Goal: Browse casually: Explore the website without a specific task or goal

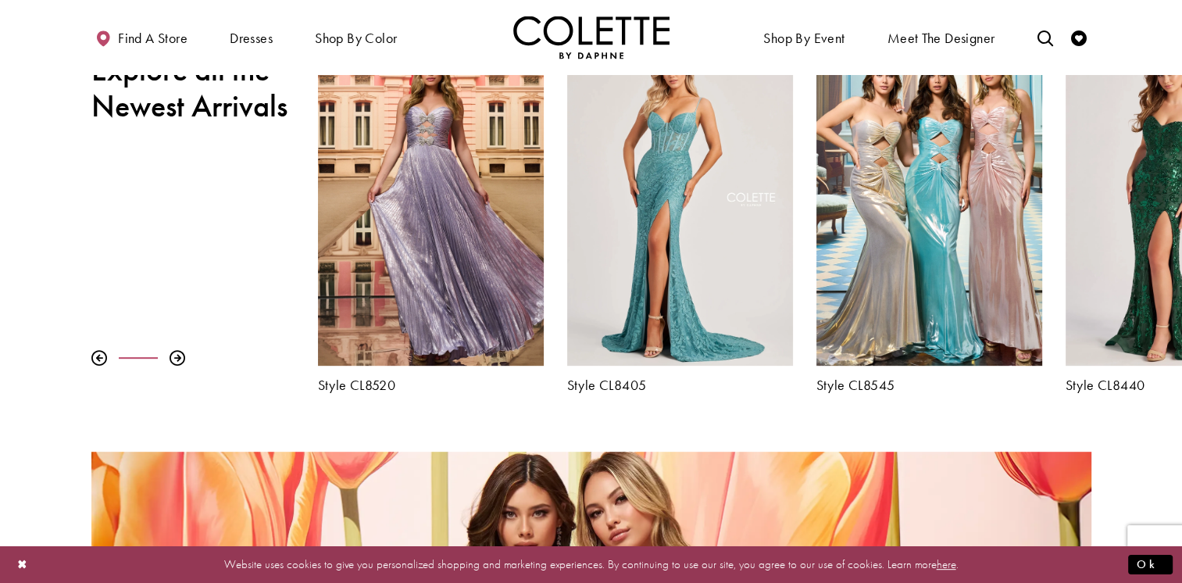
scroll to position [547, 0]
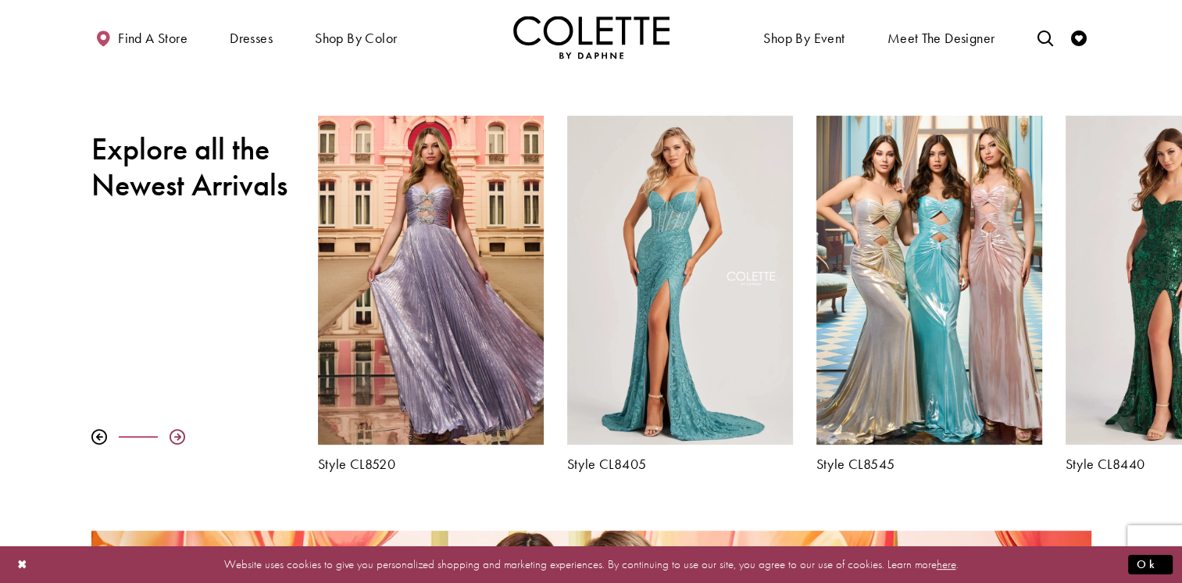
click at [180, 438] on div at bounding box center [178, 437] width 16 height 16
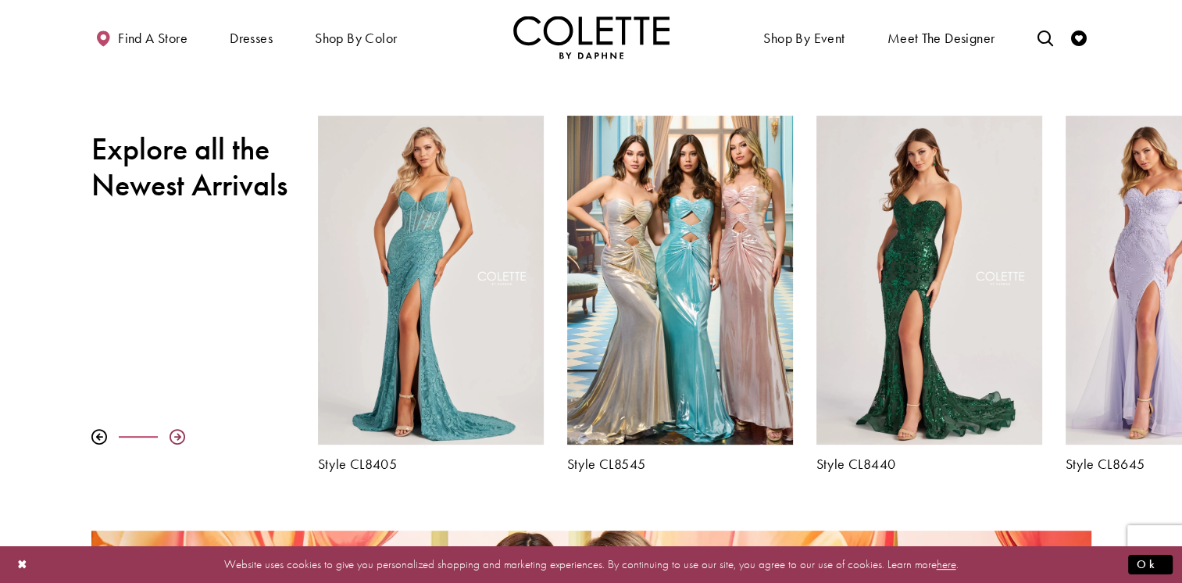
click at [180, 438] on div at bounding box center [178, 437] width 16 height 16
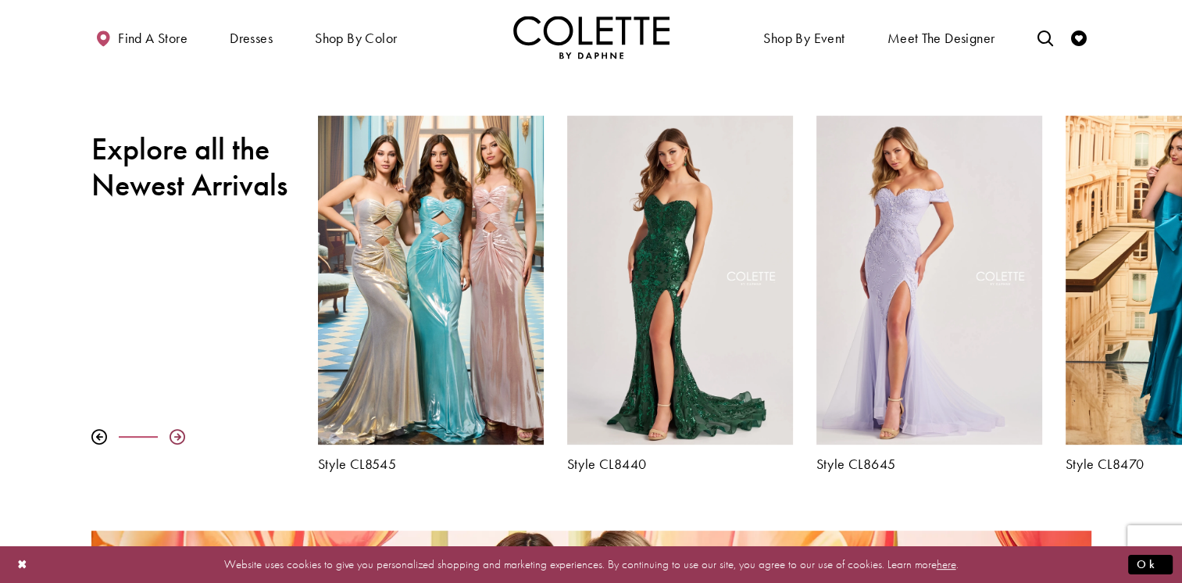
click at [180, 438] on div at bounding box center [178, 437] width 16 height 16
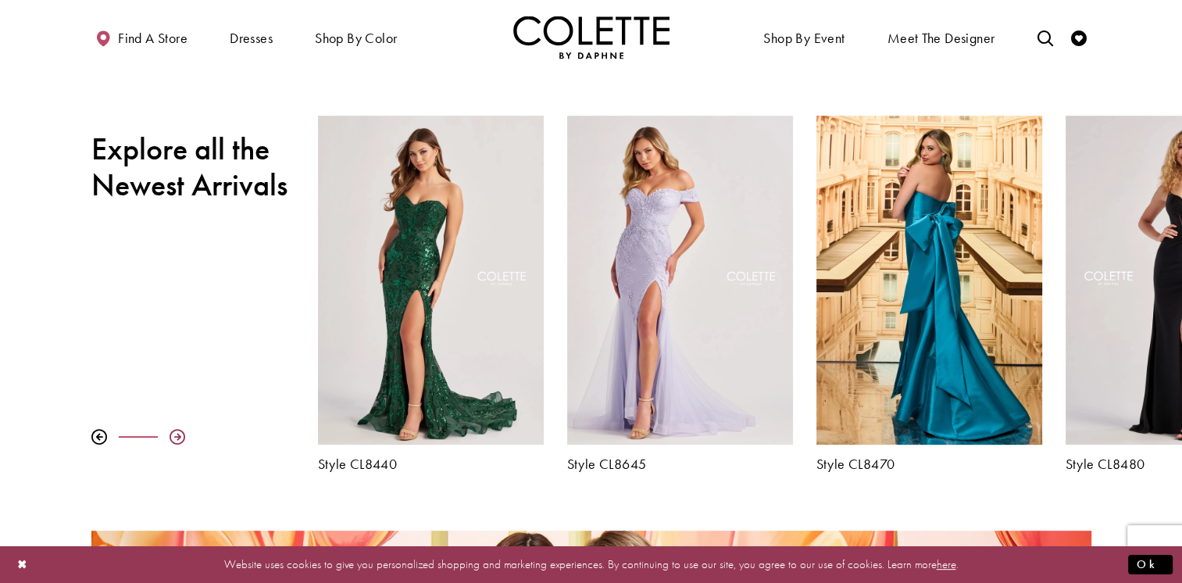
click at [180, 438] on div at bounding box center [178, 437] width 16 height 16
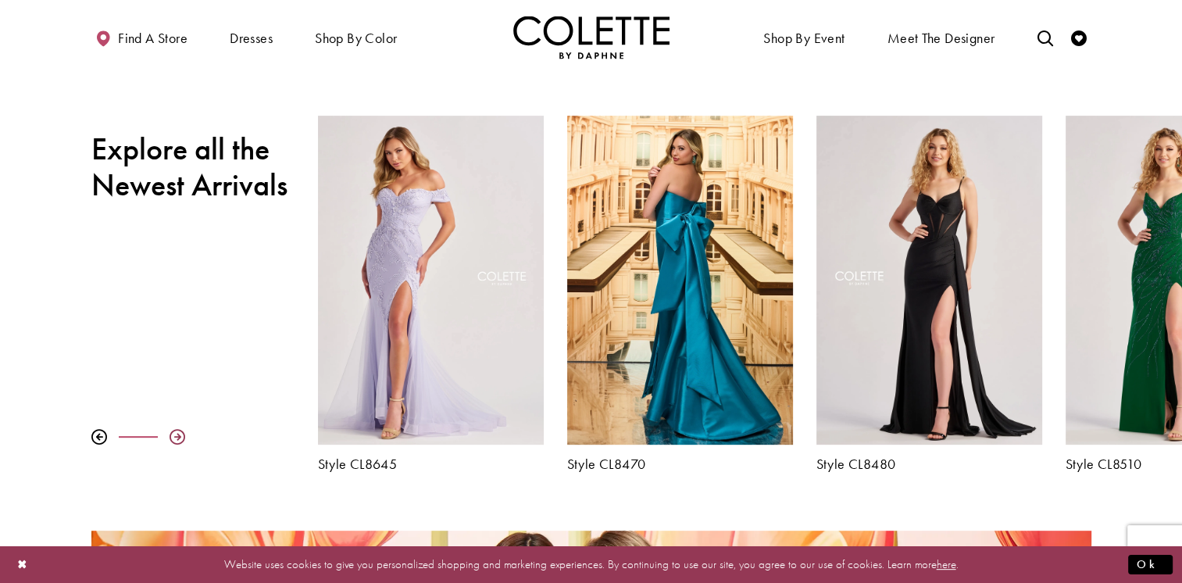
click at [181, 438] on div at bounding box center [178, 437] width 16 height 16
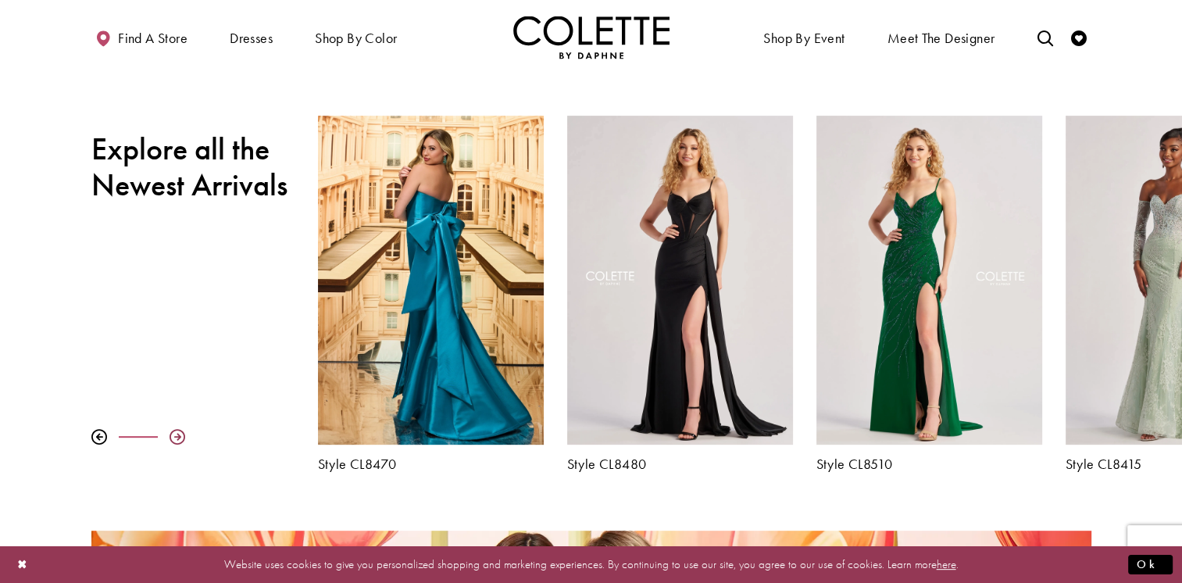
click at [181, 438] on div at bounding box center [178, 437] width 16 height 16
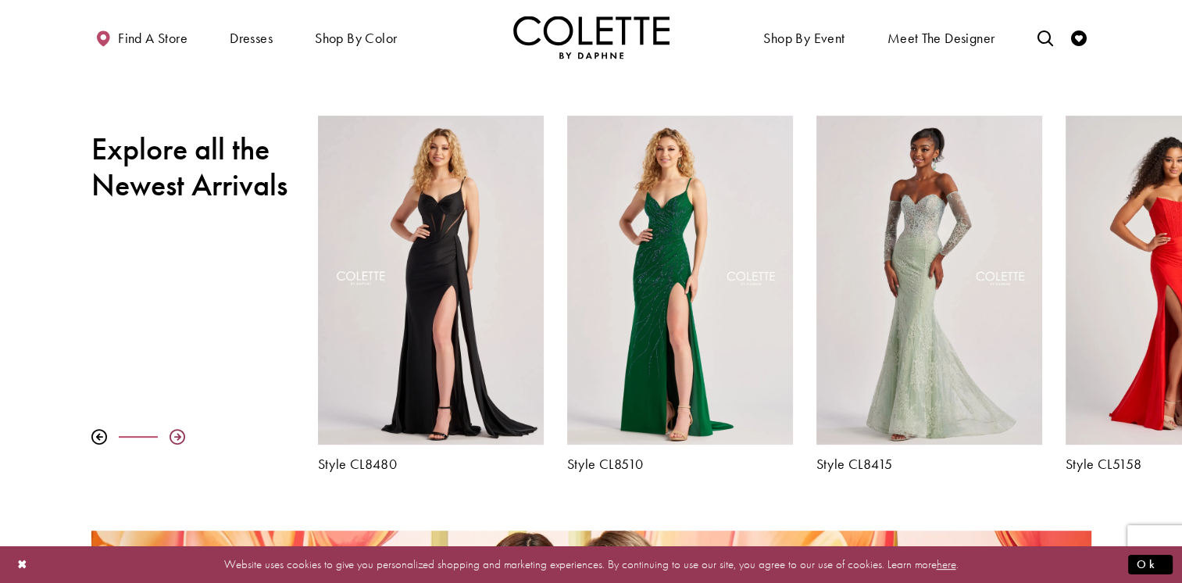
click at [181, 438] on div at bounding box center [178, 437] width 16 height 16
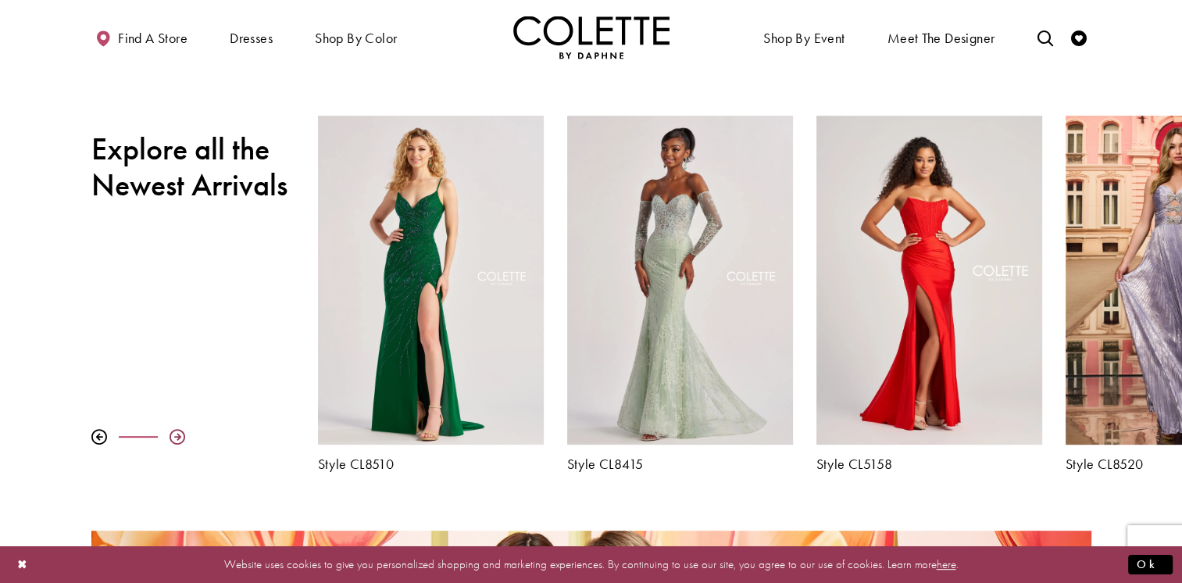
click at [181, 438] on div at bounding box center [178, 437] width 16 height 16
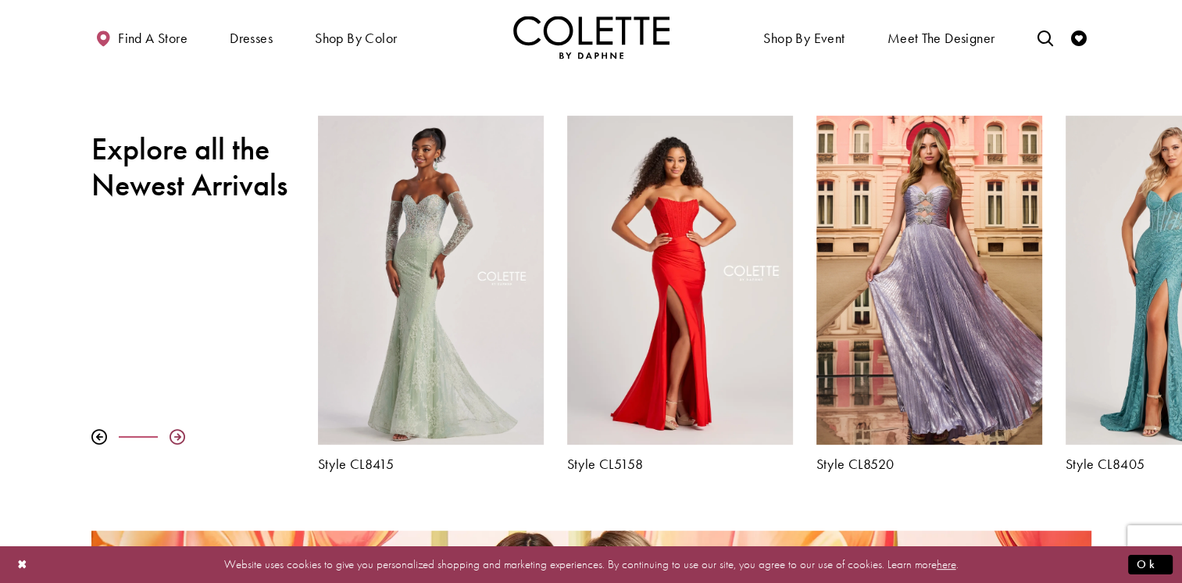
click at [181, 439] on div at bounding box center [178, 437] width 16 height 16
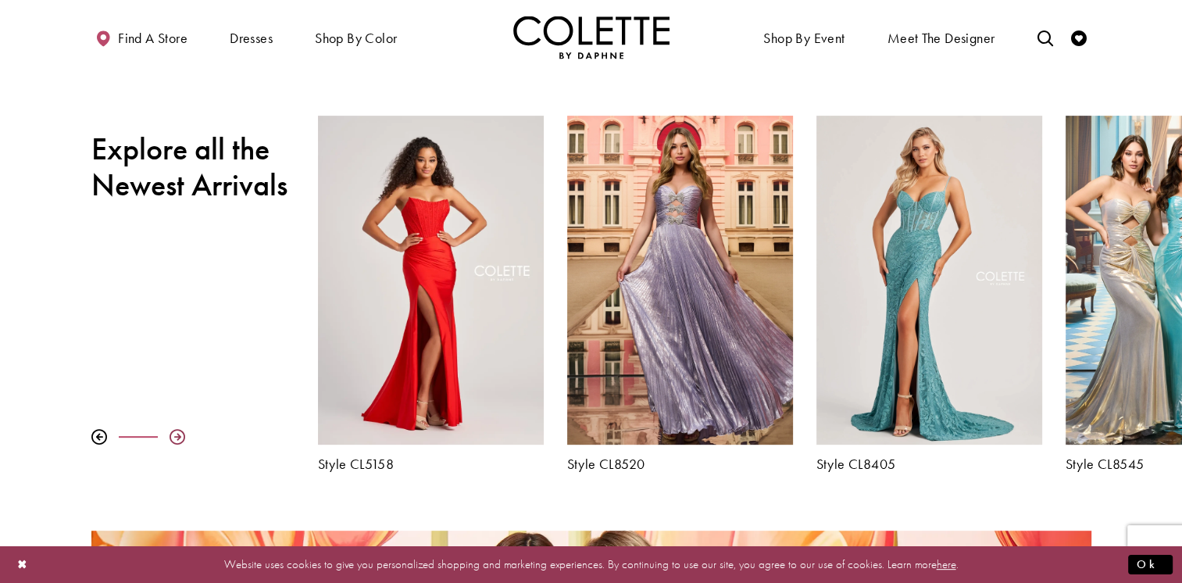
click at [181, 438] on div at bounding box center [178, 437] width 16 height 16
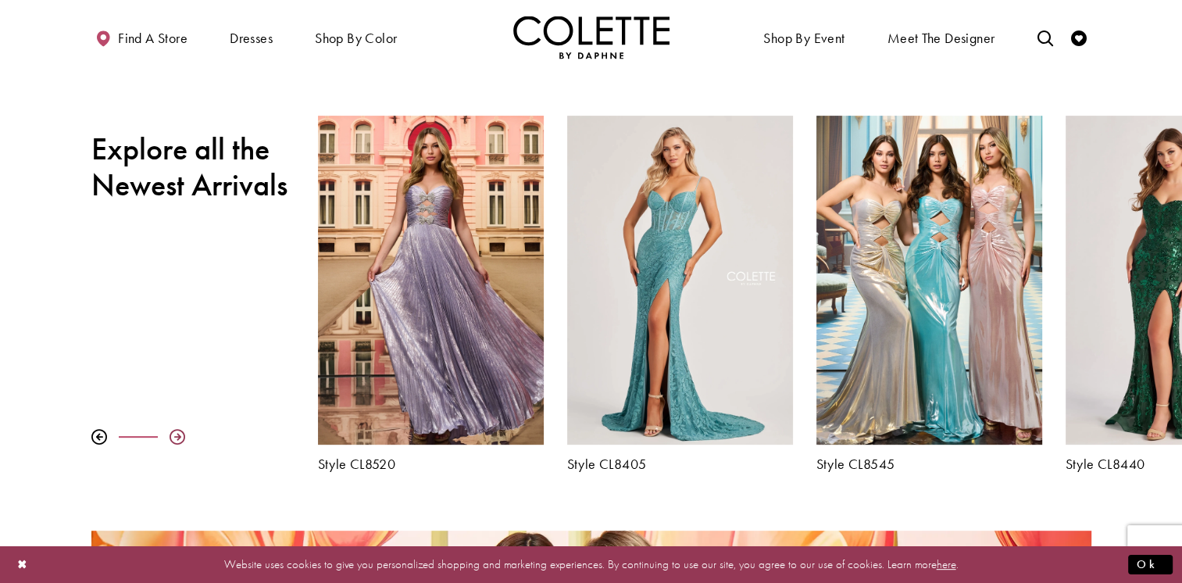
click at [181, 438] on div at bounding box center [178, 437] width 16 height 16
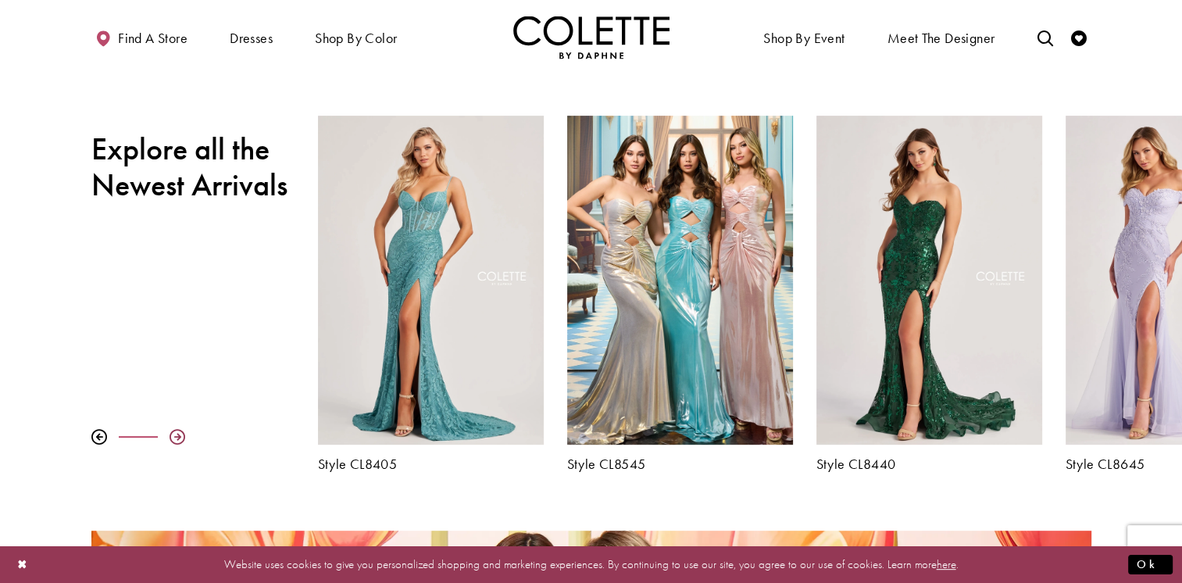
click at [181, 438] on div at bounding box center [178, 437] width 16 height 16
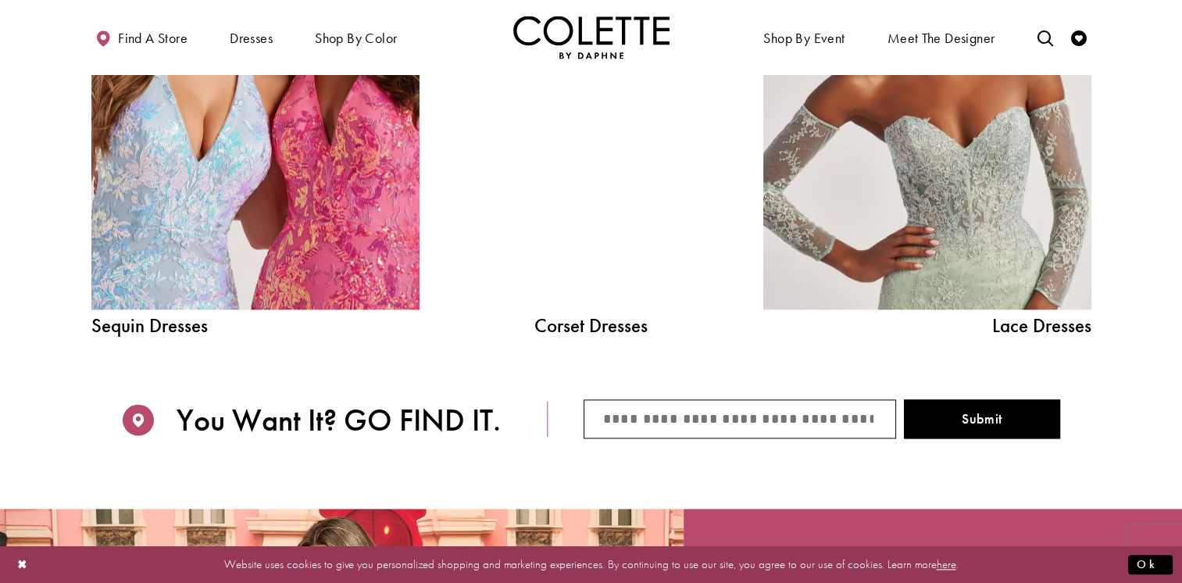
scroll to position [1719, 0]
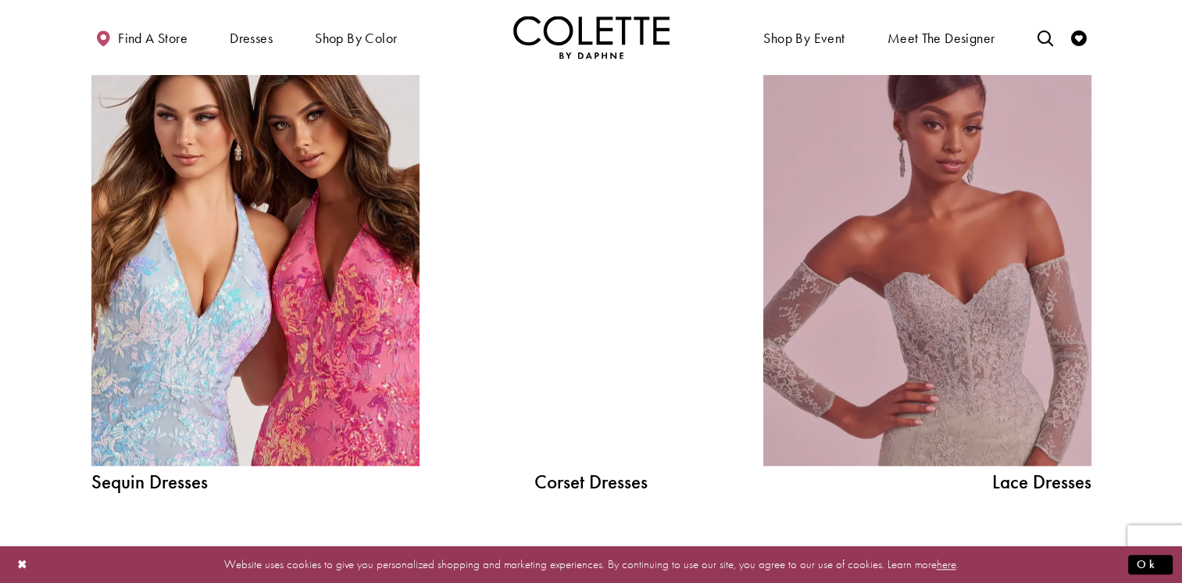
click at [932, 215] on link "Lace Dress Spring 2025 collection Related Link" at bounding box center [928, 259] width 328 height 414
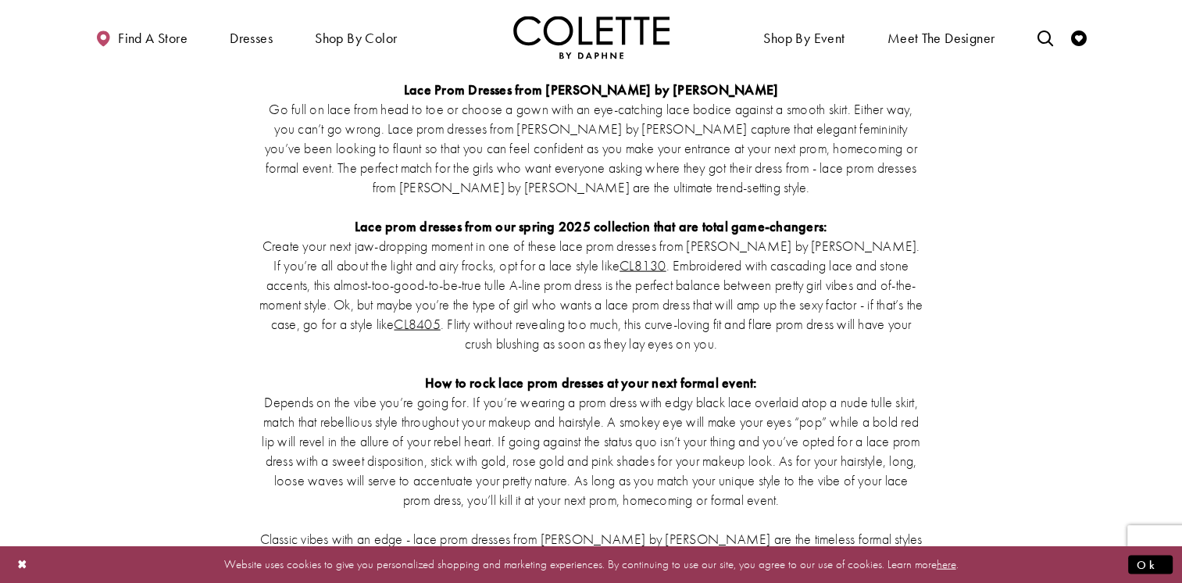
scroll to position [2813, 0]
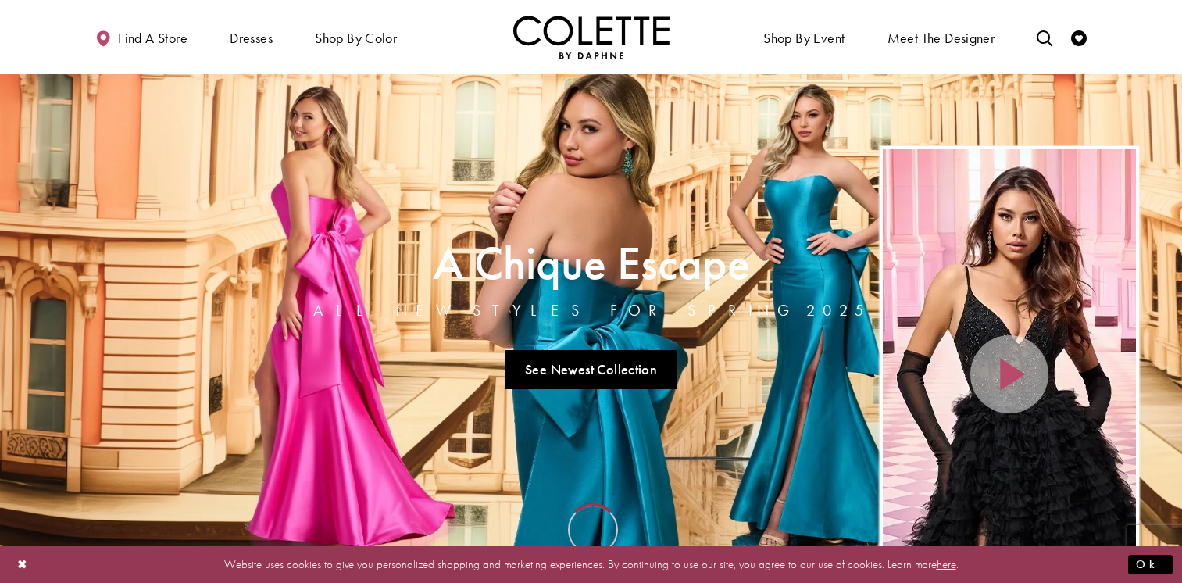
scroll to position [2620, 0]
